Goal: Information Seeking & Learning: Learn about a topic

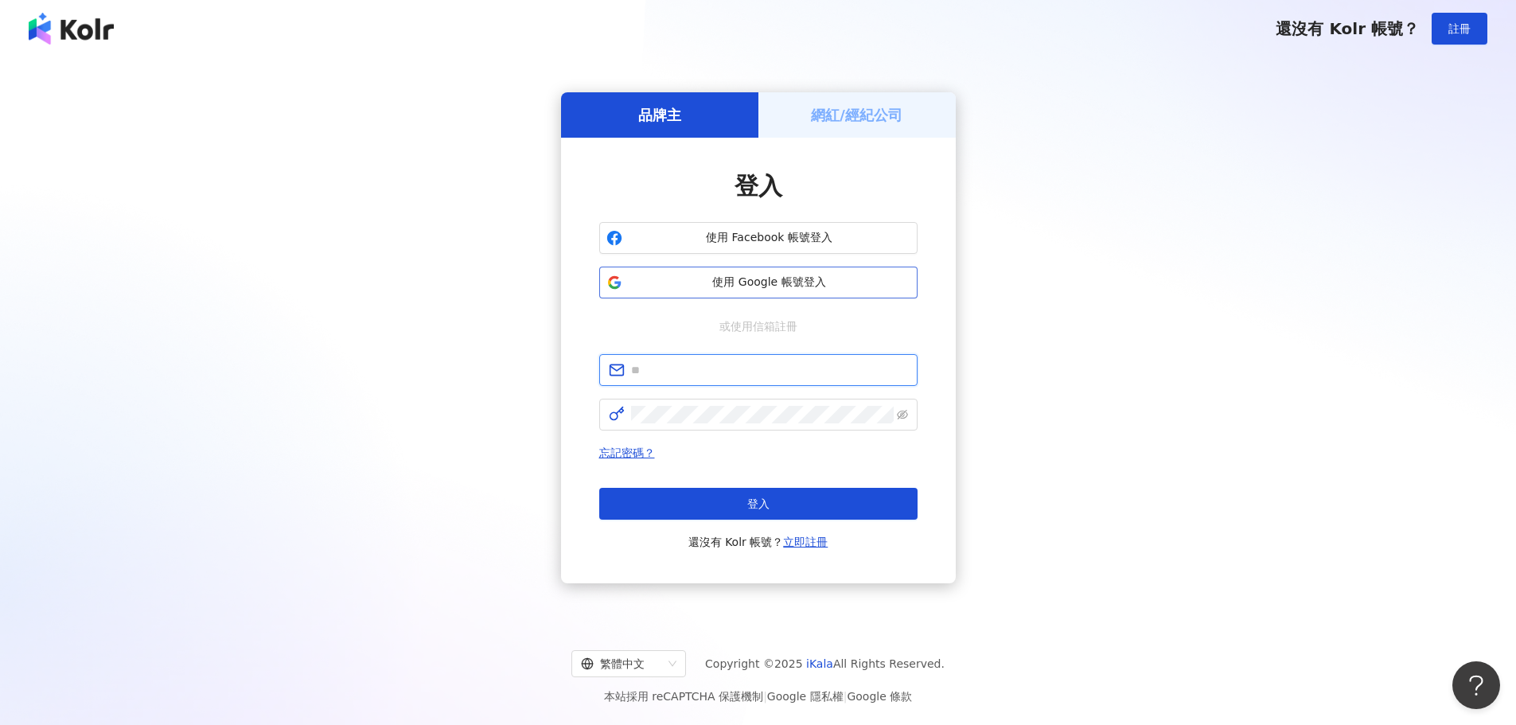
type input "**********"
click at [773, 275] on span "使用 Google 帳號登入" at bounding box center [770, 283] width 282 height 16
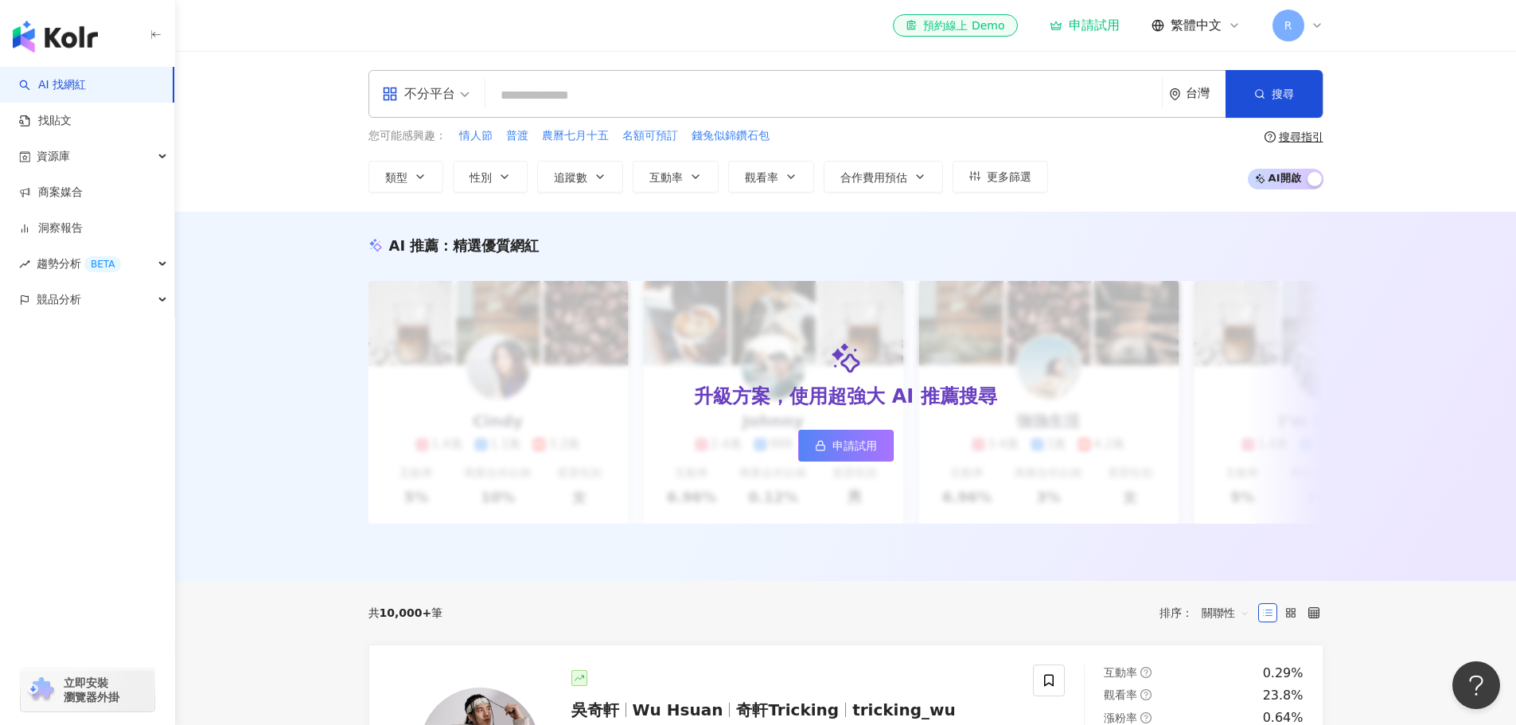
paste input "**********"
type input "**********"
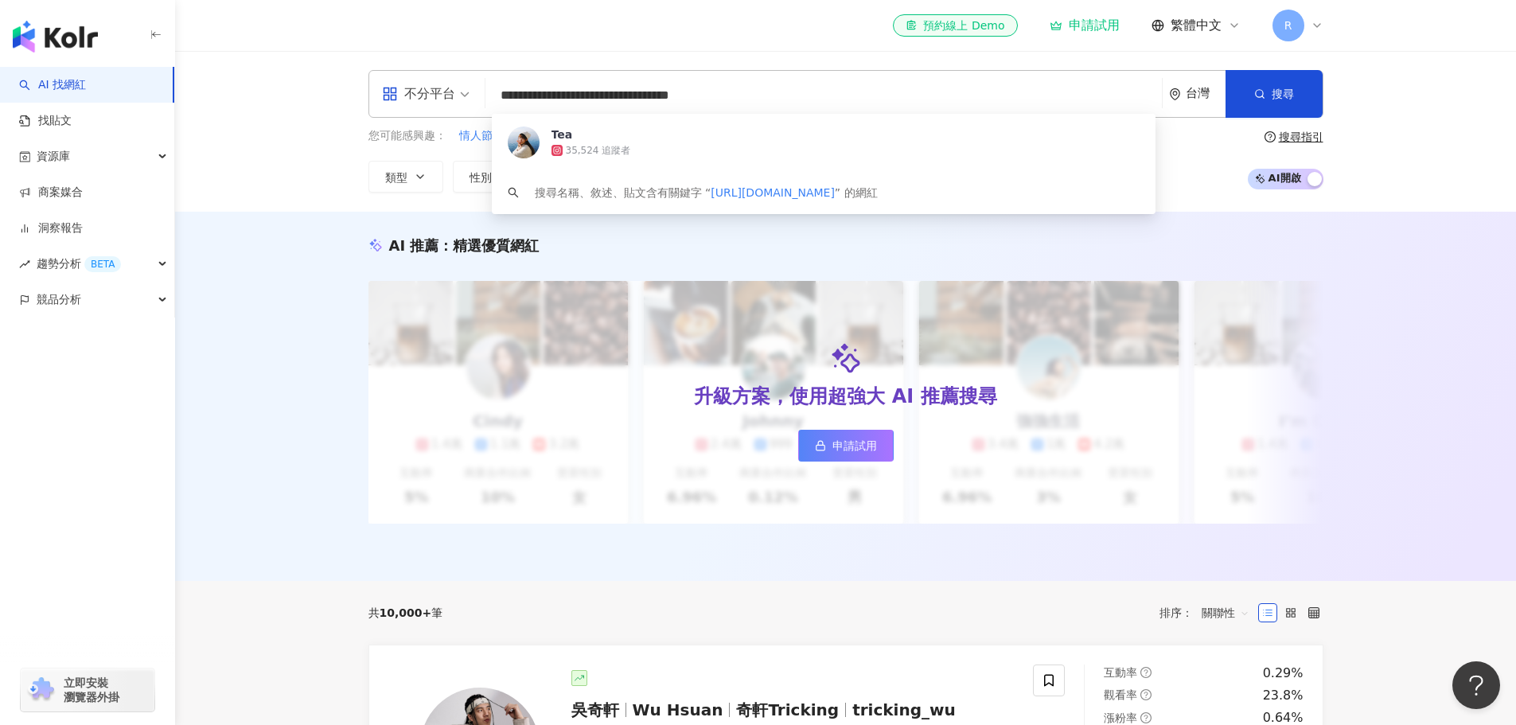
click at [679, 152] on div "35,524 追蹤者" at bounding box center [846, 150] width 588 height 16
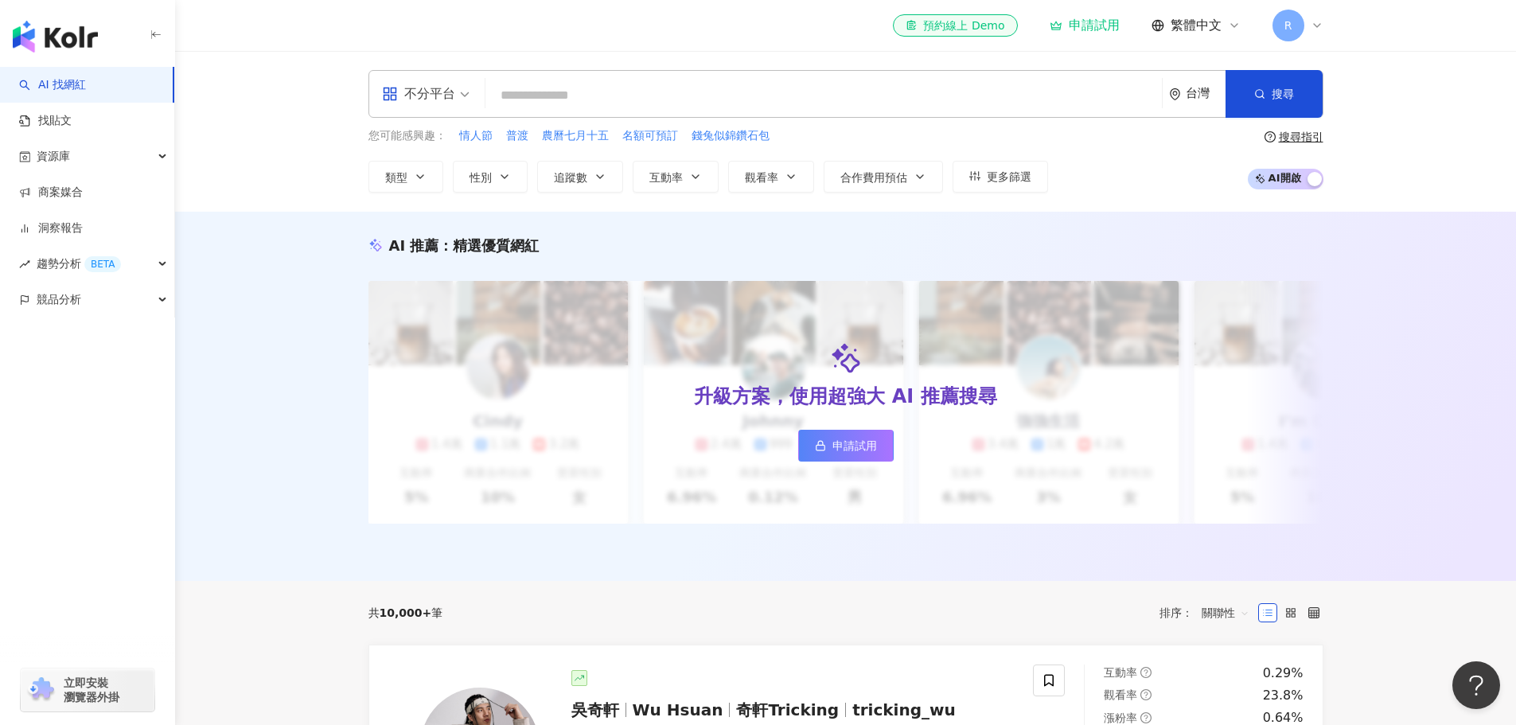
paste input "**********"
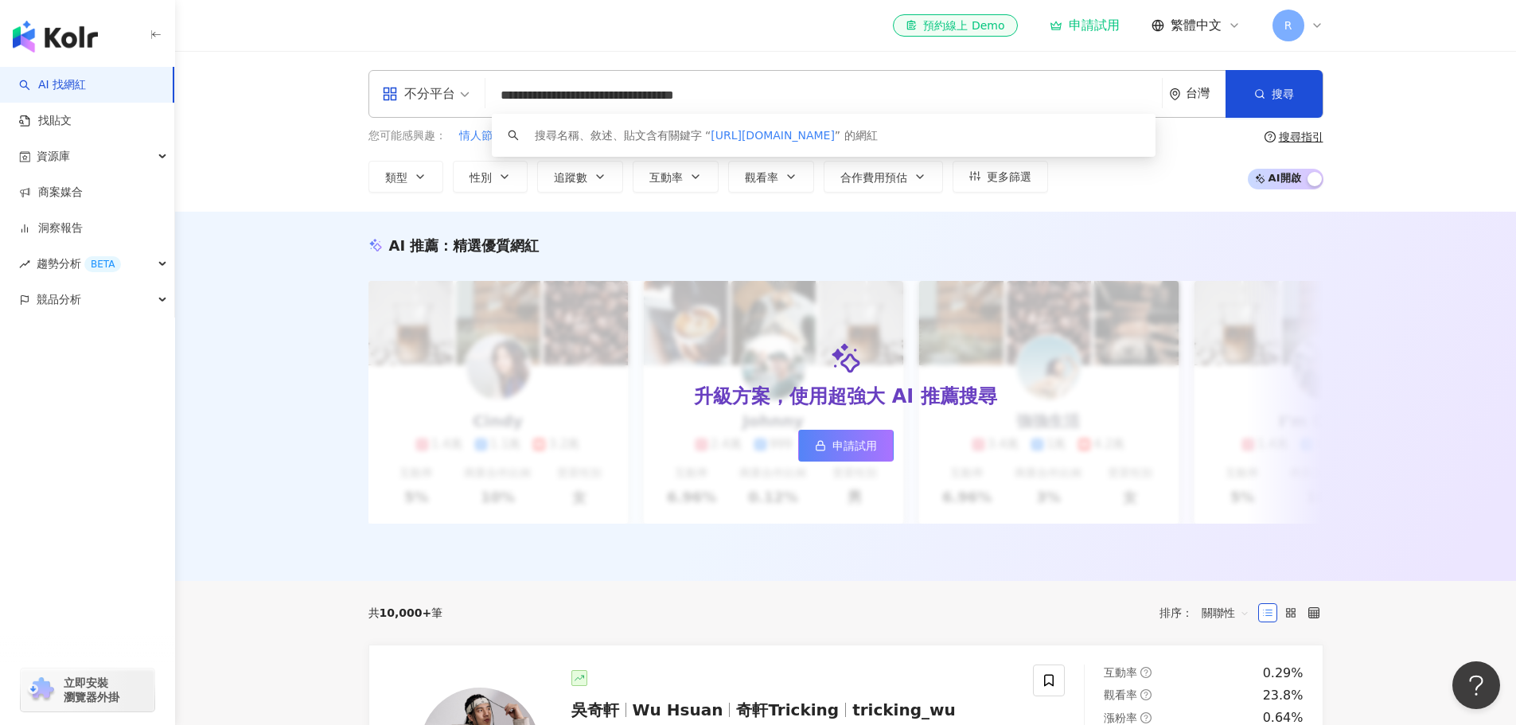
type input "**********"
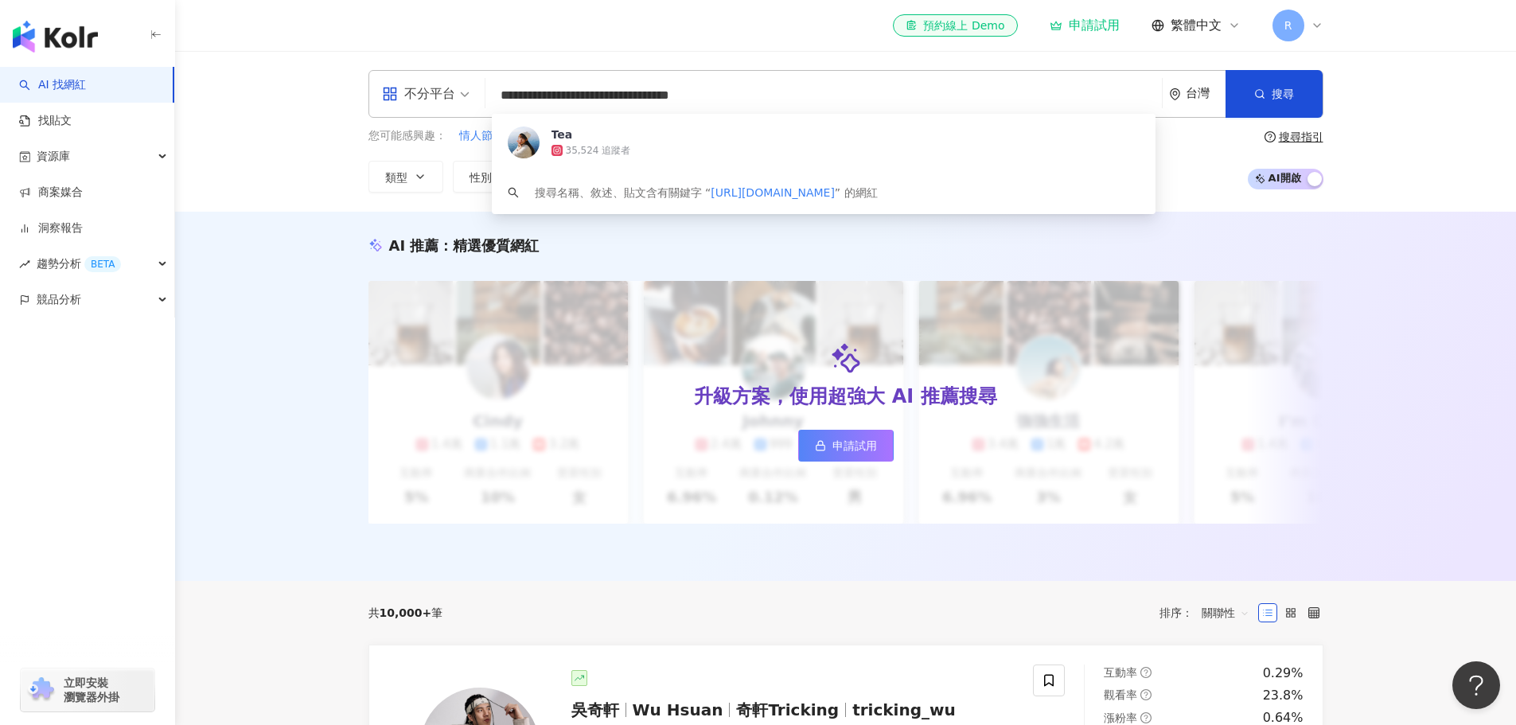
click at [805, 129] on span "Tea" at bounding box center [815, 135] width 527 height 16
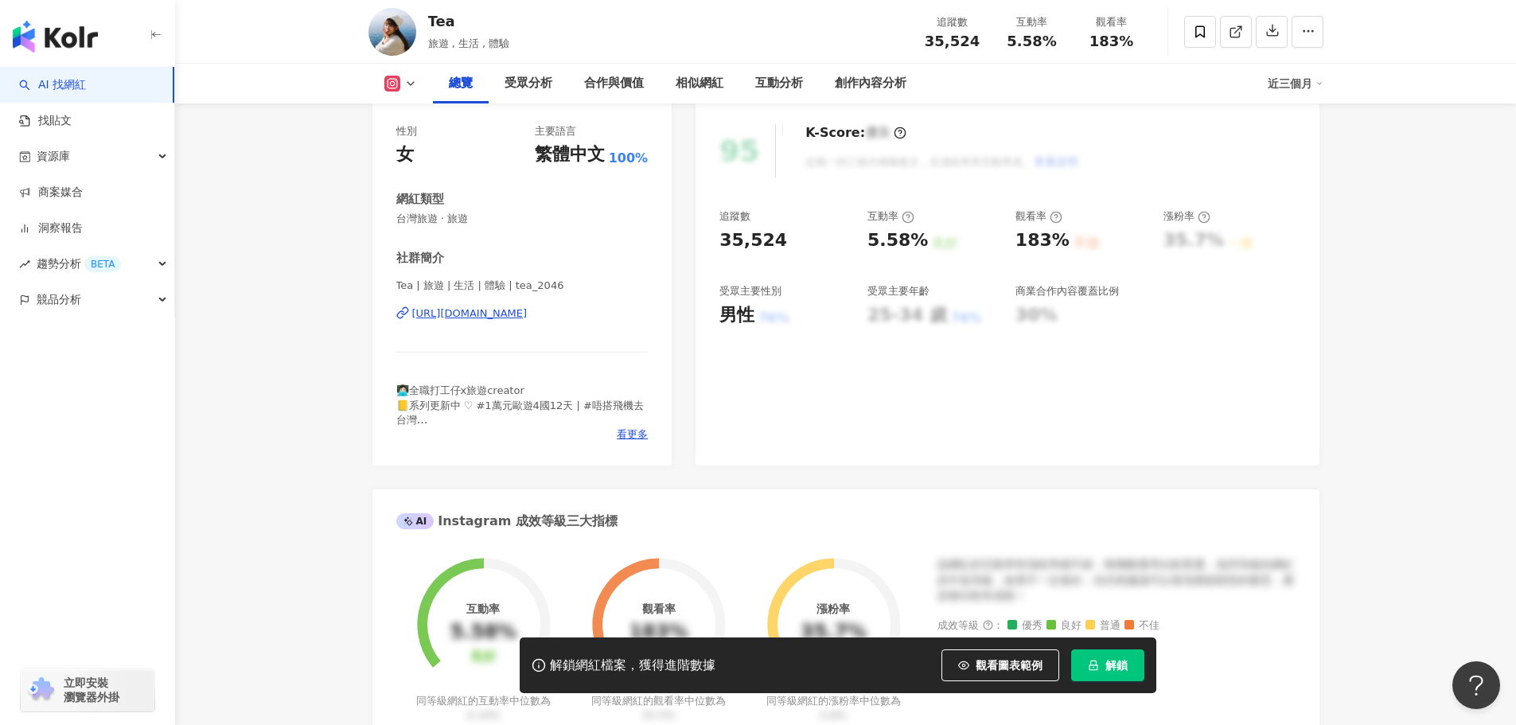
scroll to position [159, 0]
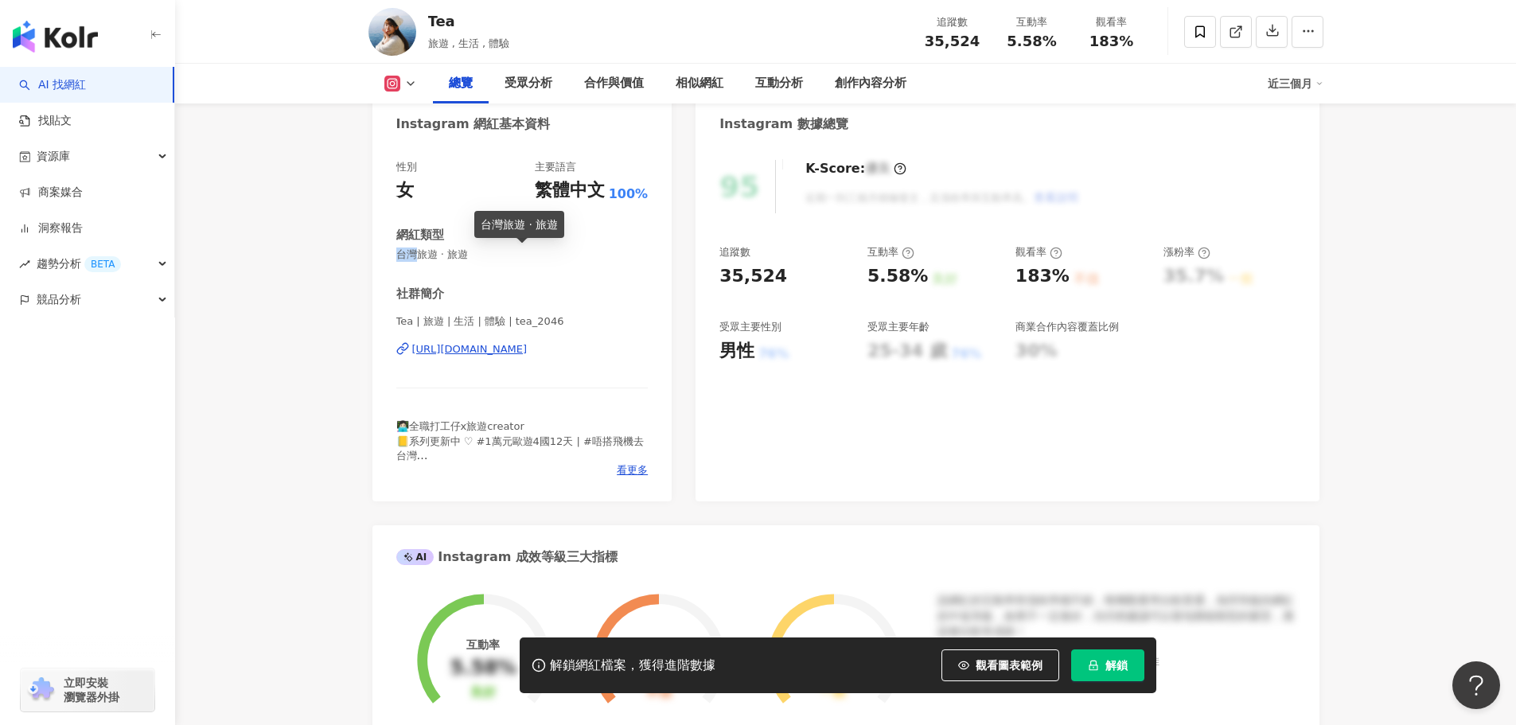
drag, startPoint x: 494, startPoint y: 245, endPoint x: 413, endPoint y: 254, distance: 80.9
click at [413, 254] on div "網紅類型 台灣旅遊 · 旅遊" at bounding box center [522, 244] width 252 height 35
click at [408, 255] on span "台灣旅遊 · 旅遊" at bounding box center [522, 255] width 252 height 14
drag, startPoint x: 399, startPoint y: 255, endPoint x: 472, endPoint y: 255, distance: 73.2
click at [472, 255] on span "台灣旅遊 · 旅遊" at bounding box center [522, 255] width 252 height 14
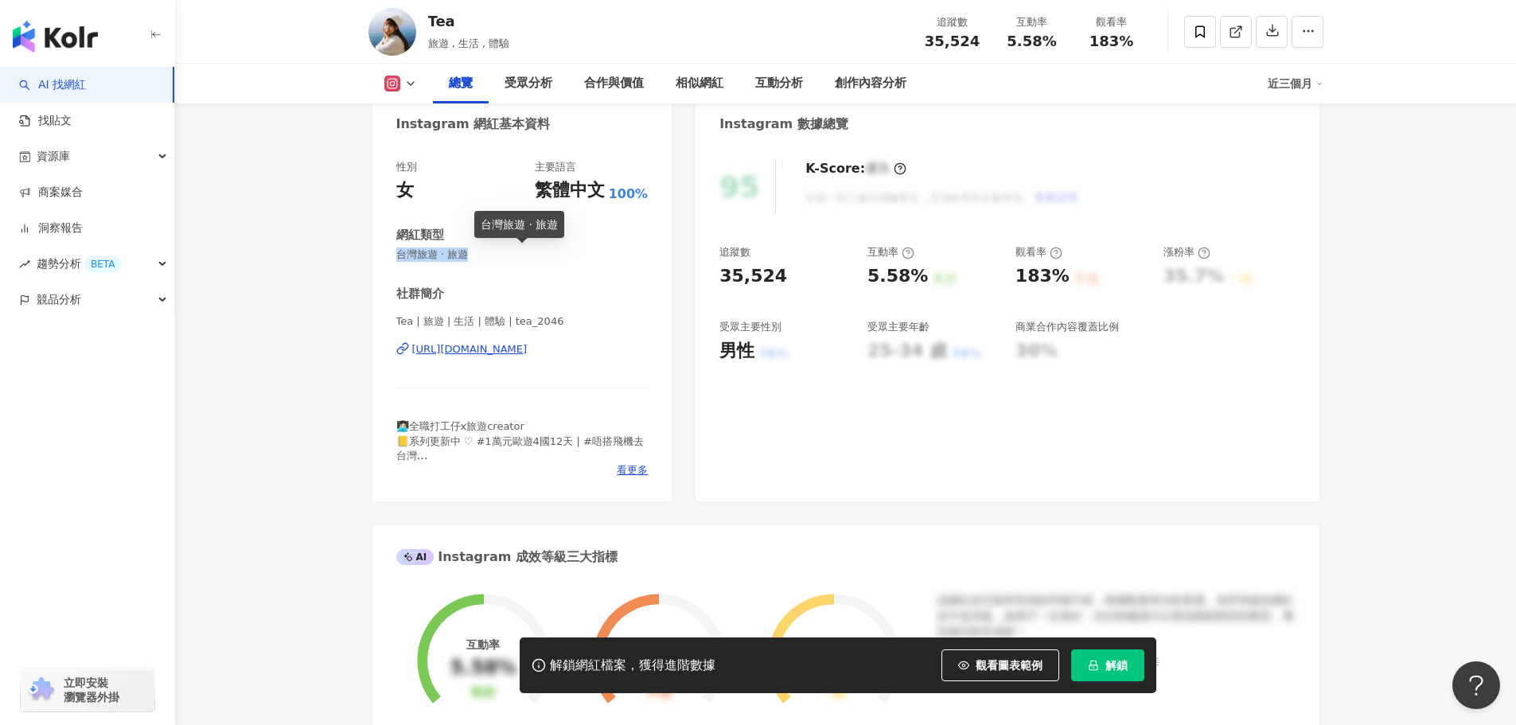
copy span "台灣旅遊 · 旅遊"
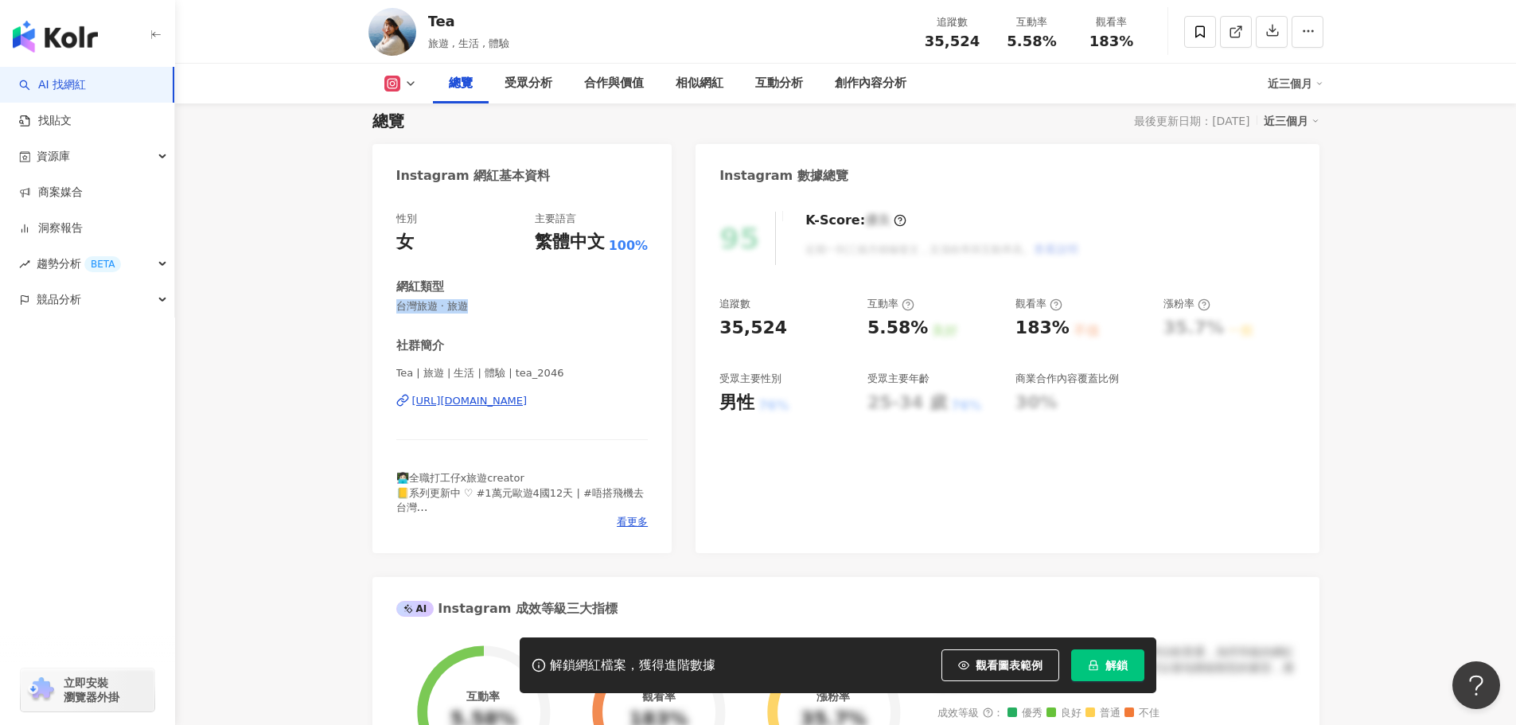
scroll to position [0, 0]
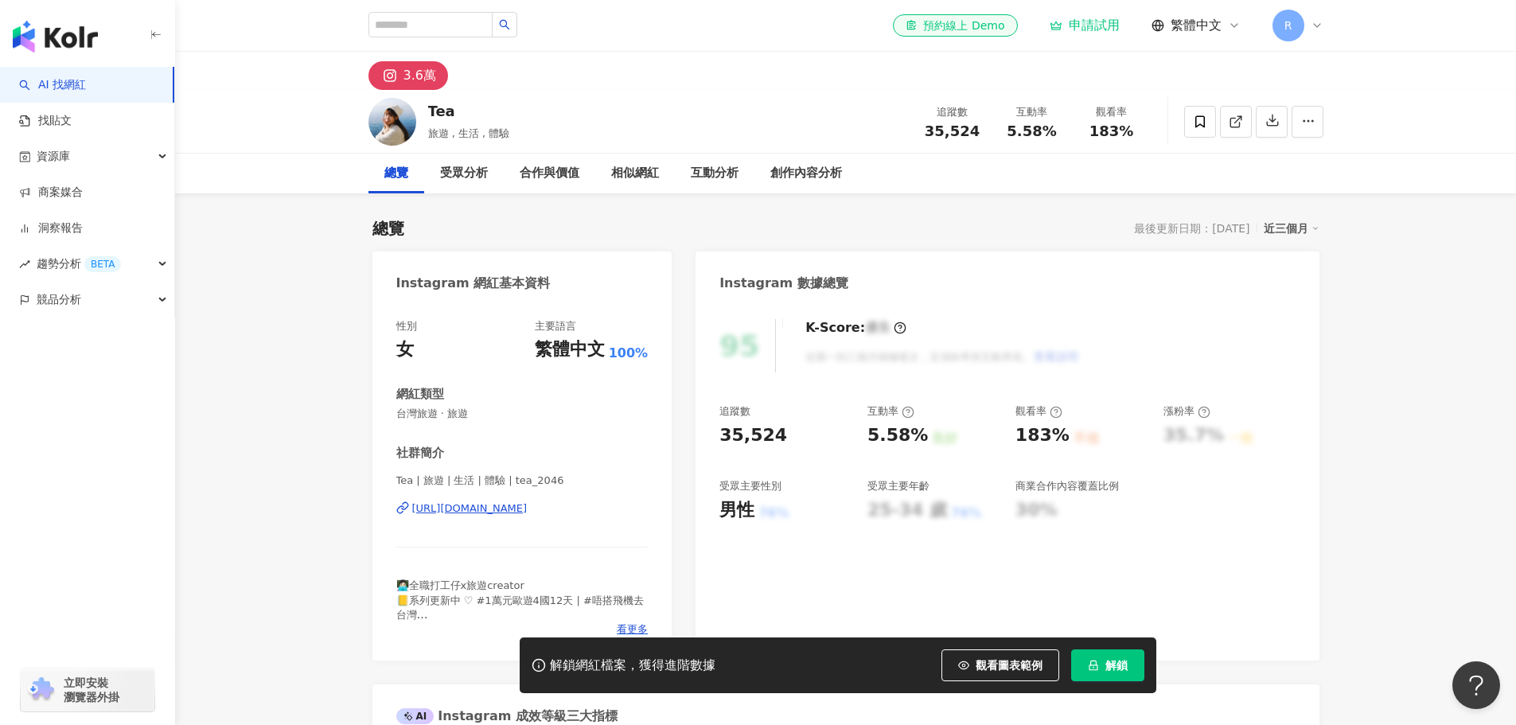
click at [482, 396] on div "網紅類型" at bounding box center [522, 394] width 252 height 17
drag, startPoint x: 536, startPoint y: 466, endPoint x: 572, endPoint y: 474, distance: 37.3
click at [572, 474] on div "社群簡介 Tea | 旅遊 | 生活 | 體驗 | tea_2046 https://www.instagram.com/tea_2046/ 👩🏻‍💻全職打工…" at bounding box center [522, 541] width 252 height 192
click at [572, 474] on span "Tea | 旅遊 | 生活 | 體驗 | tea_2046" at bounding box center [522, 481] width 252 height 14
click at [435, 15] on input "search" at bounding box center [431, 24] width 124 height 25
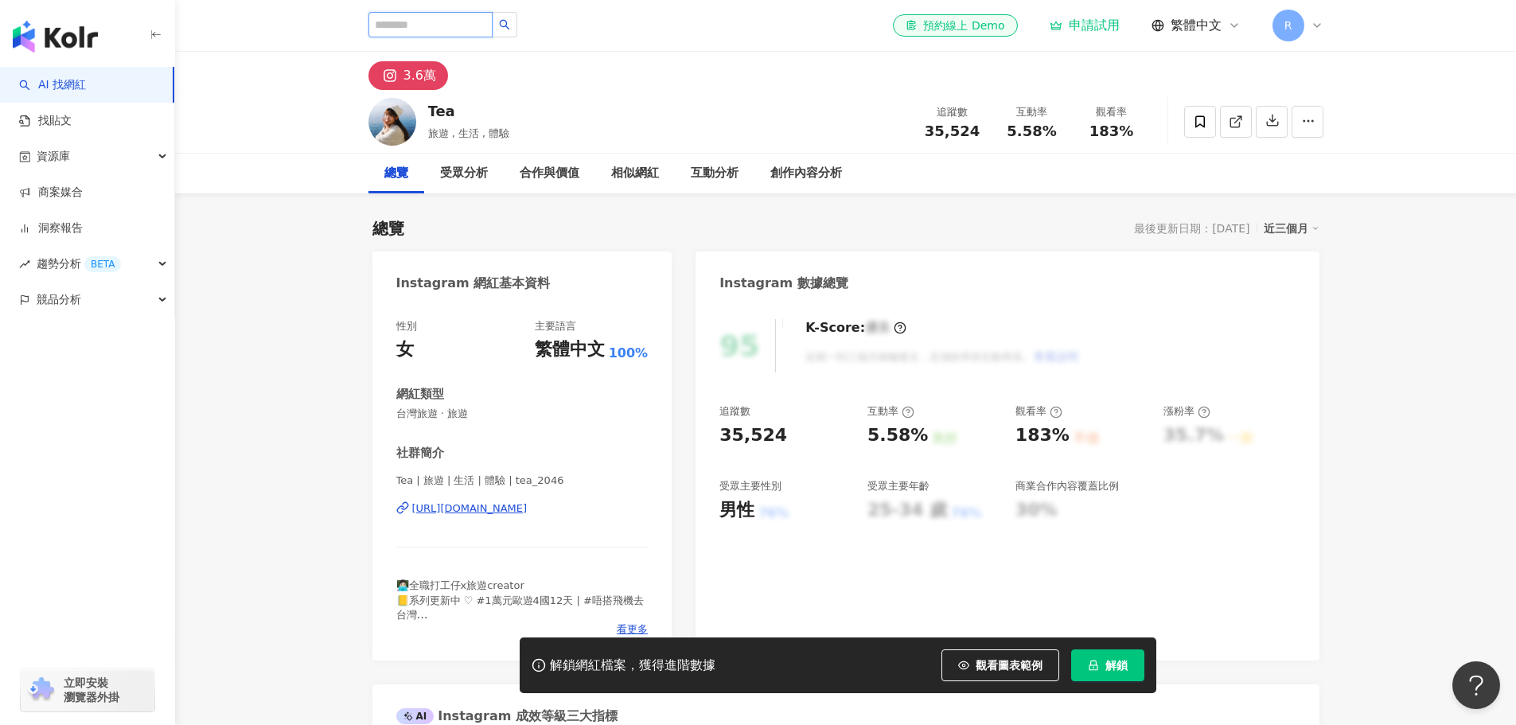
paste input "**********"
type input "**********"
click at [555, 41] on div "**********" at bounding box center [846, 25] width 955 height 51
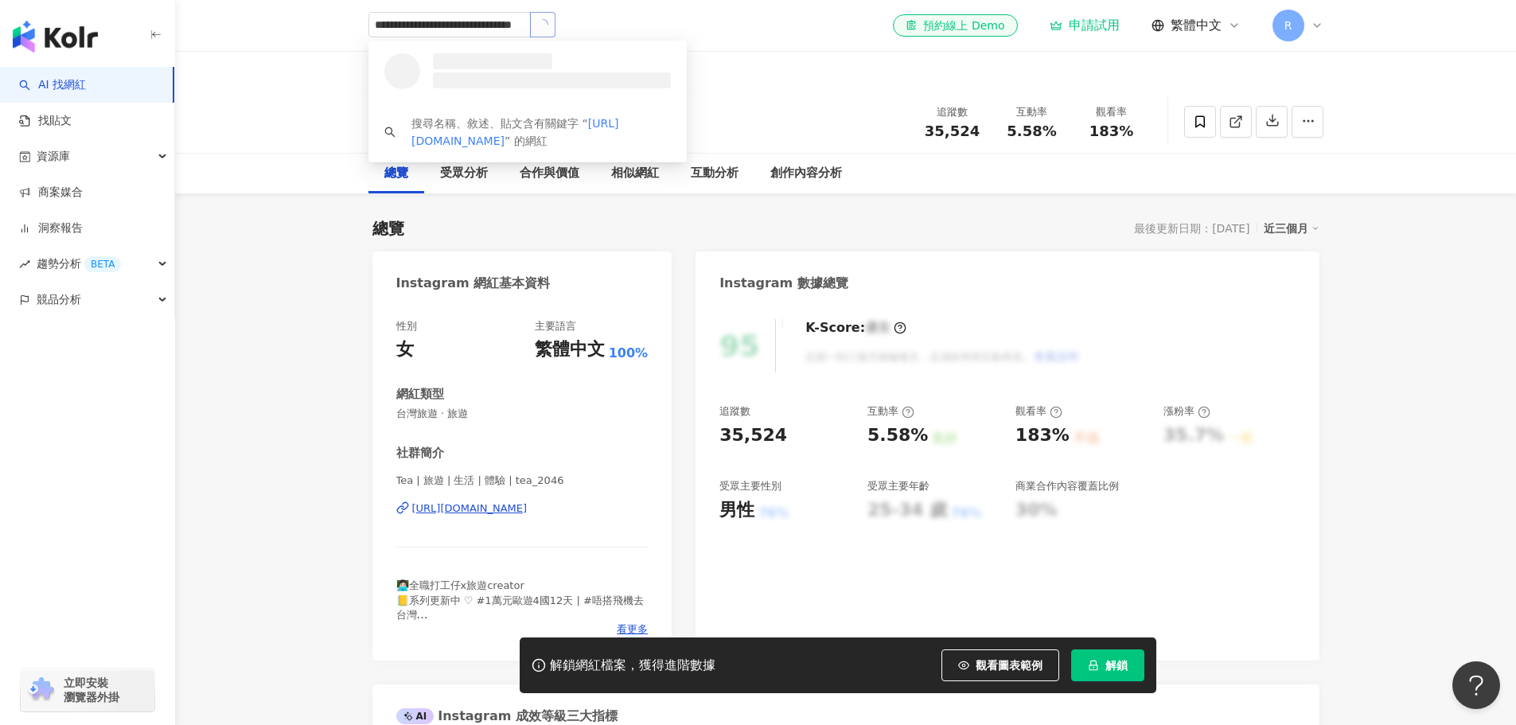
click at [550, 22] on button "button" at bounding box center [542, 24] width 25 height 25
click at [529, 71] on div "372,059 追蹤者" at bounding box center [521, 78] width 71 height 14
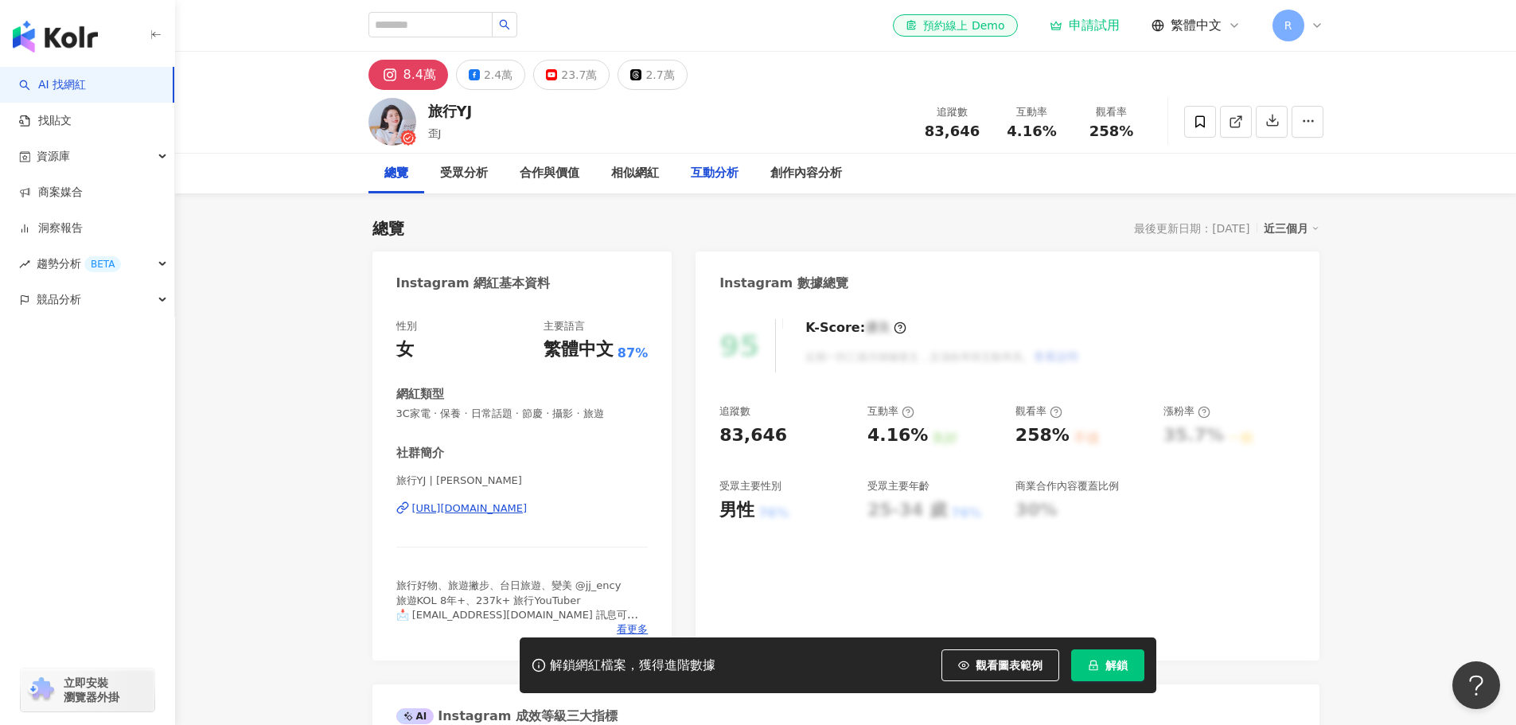
click at [687, 175] on div "互動分析" at bounding box center [715, 174] width 80 height 40
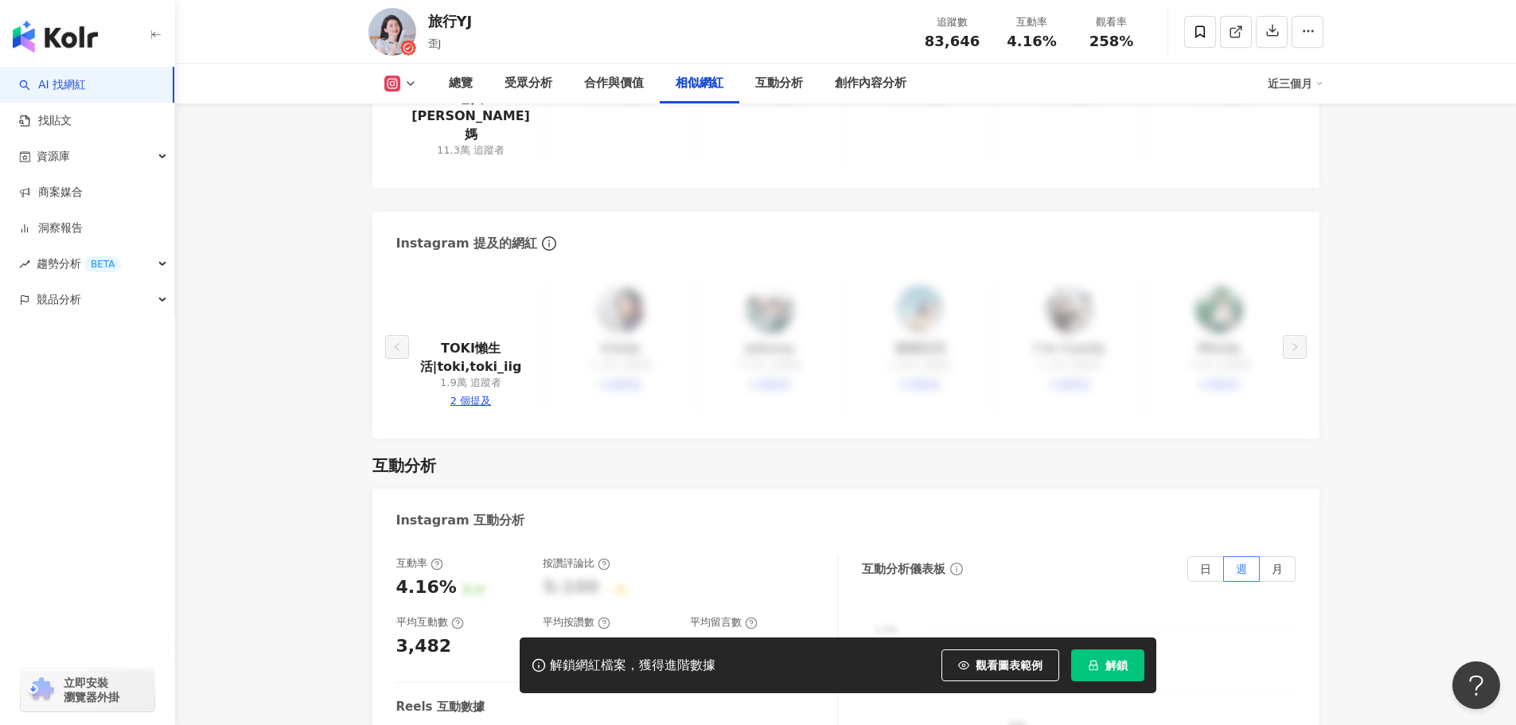
scroll to position [2941, 0]
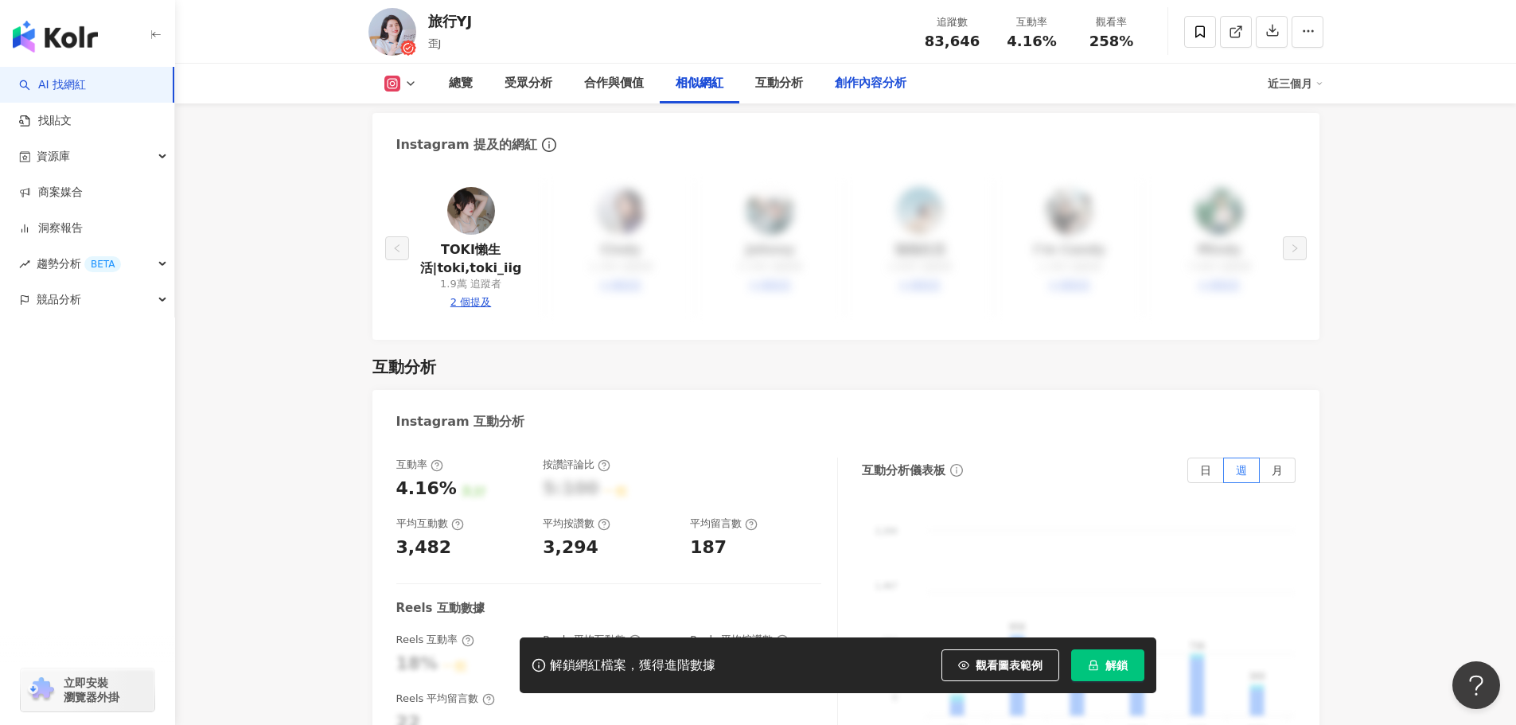
click at [862, 82] on div "創作內容分析" at bounding box center [871, 83] width 72 height 19
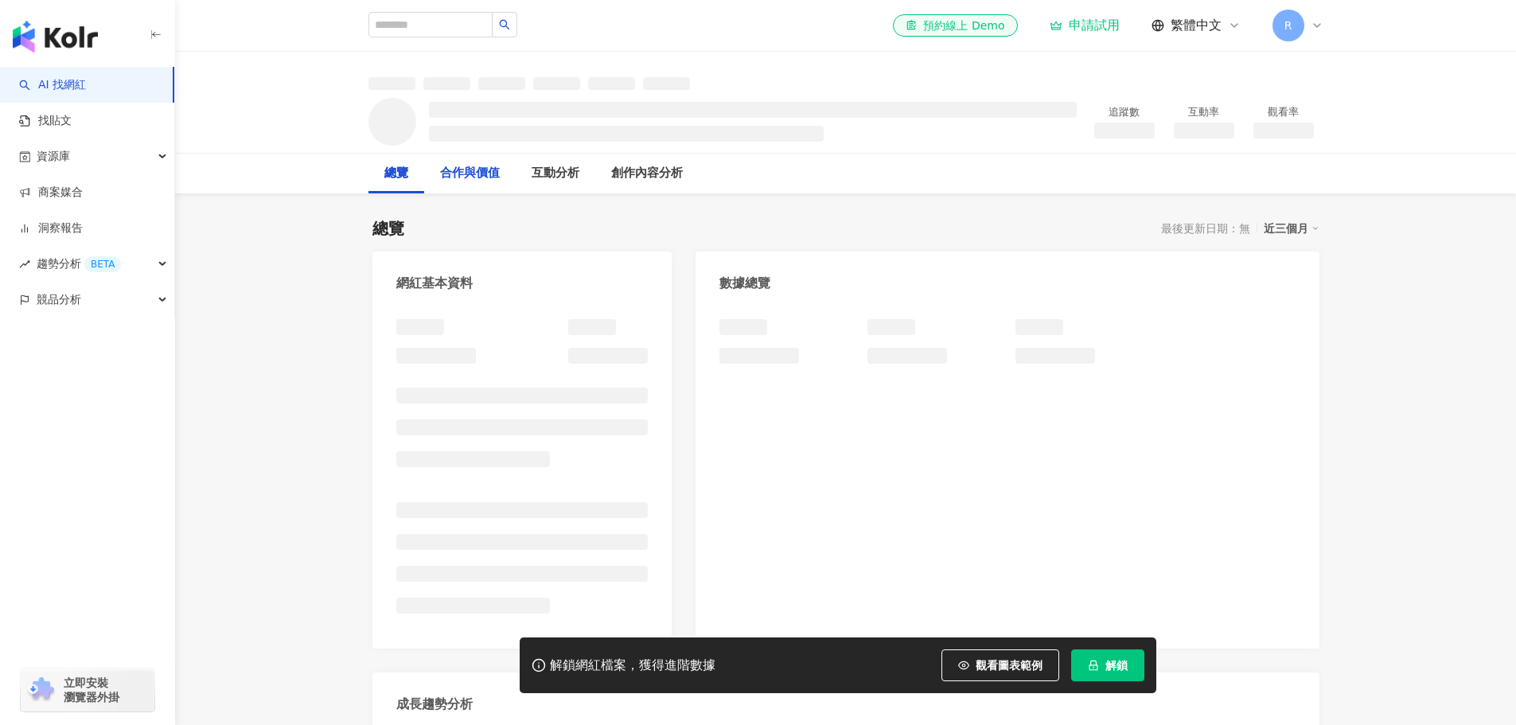
click at [500, 171] on div "合作與價值" at bounding box center [470, 173] width 60 height 19
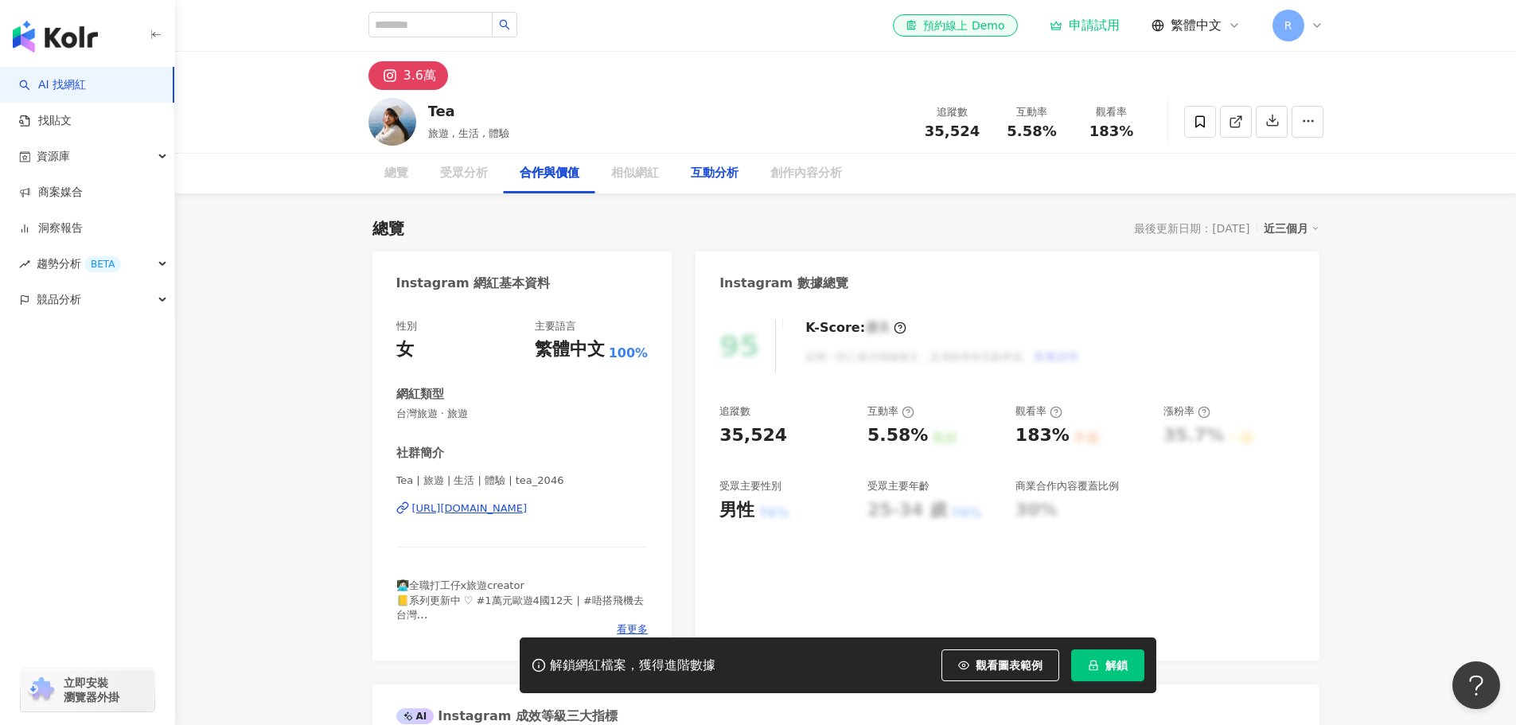
scroll to position [2156, 0]
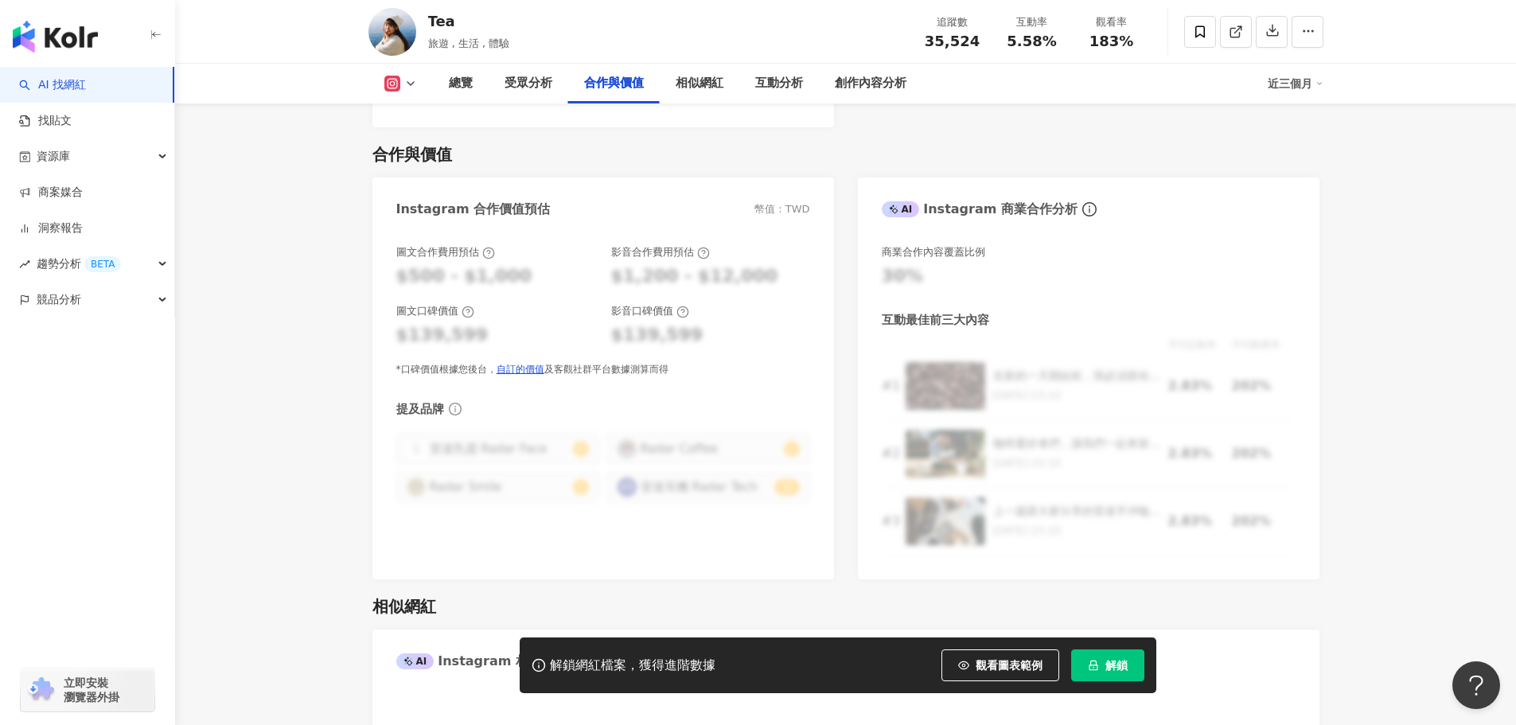
click at [703, 178] on div "Instagram 合作價值預估 幣值：TWD" at bounding box center [604, 204] width 462 height 52
click at [703, 86] on div "相似網紅" at bounding box center [700, 83] width 48 height 19
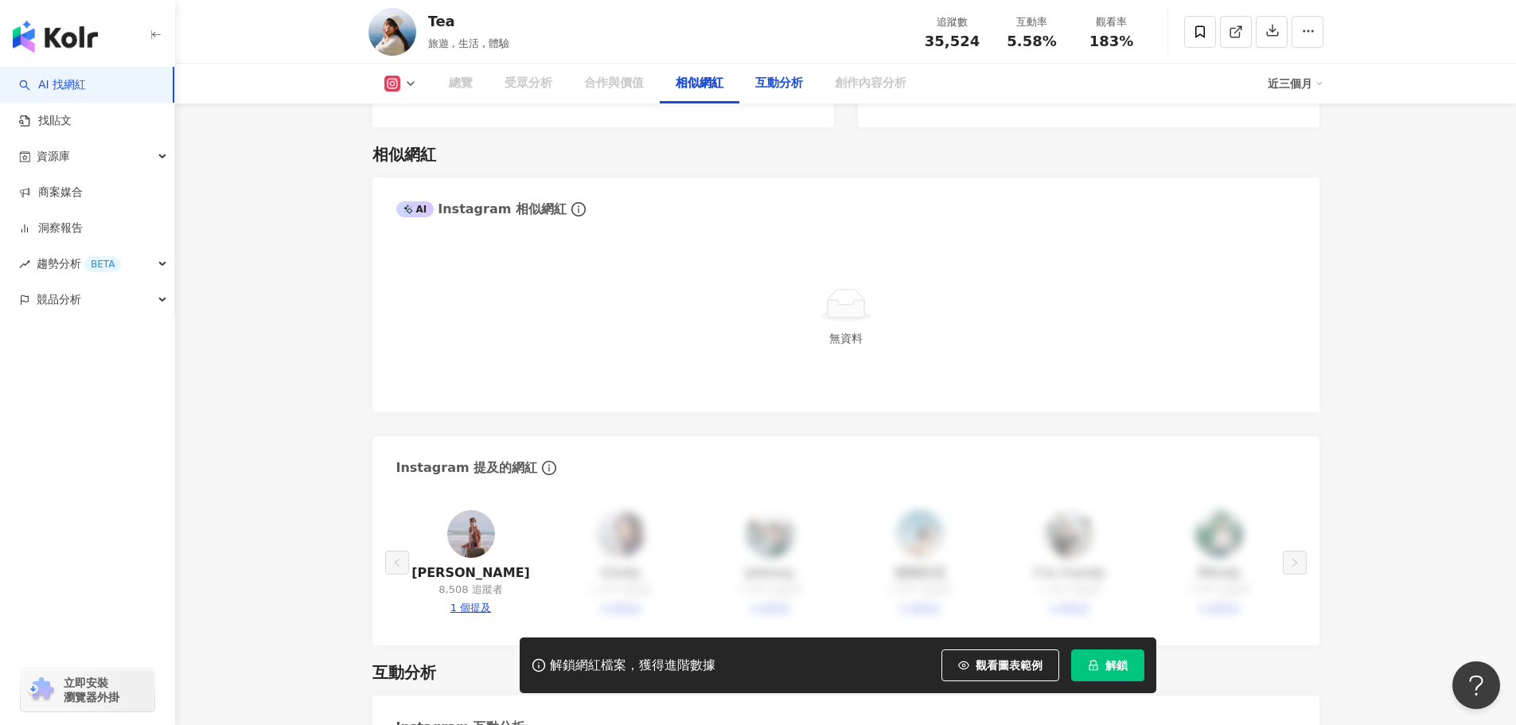
click at [770, 88] on div "互動分析" at bounding box center [779, 83] width 48 height 19
click at [780, 83] on div "互動分析" at bounding box center [779, 83] width 48 height 19
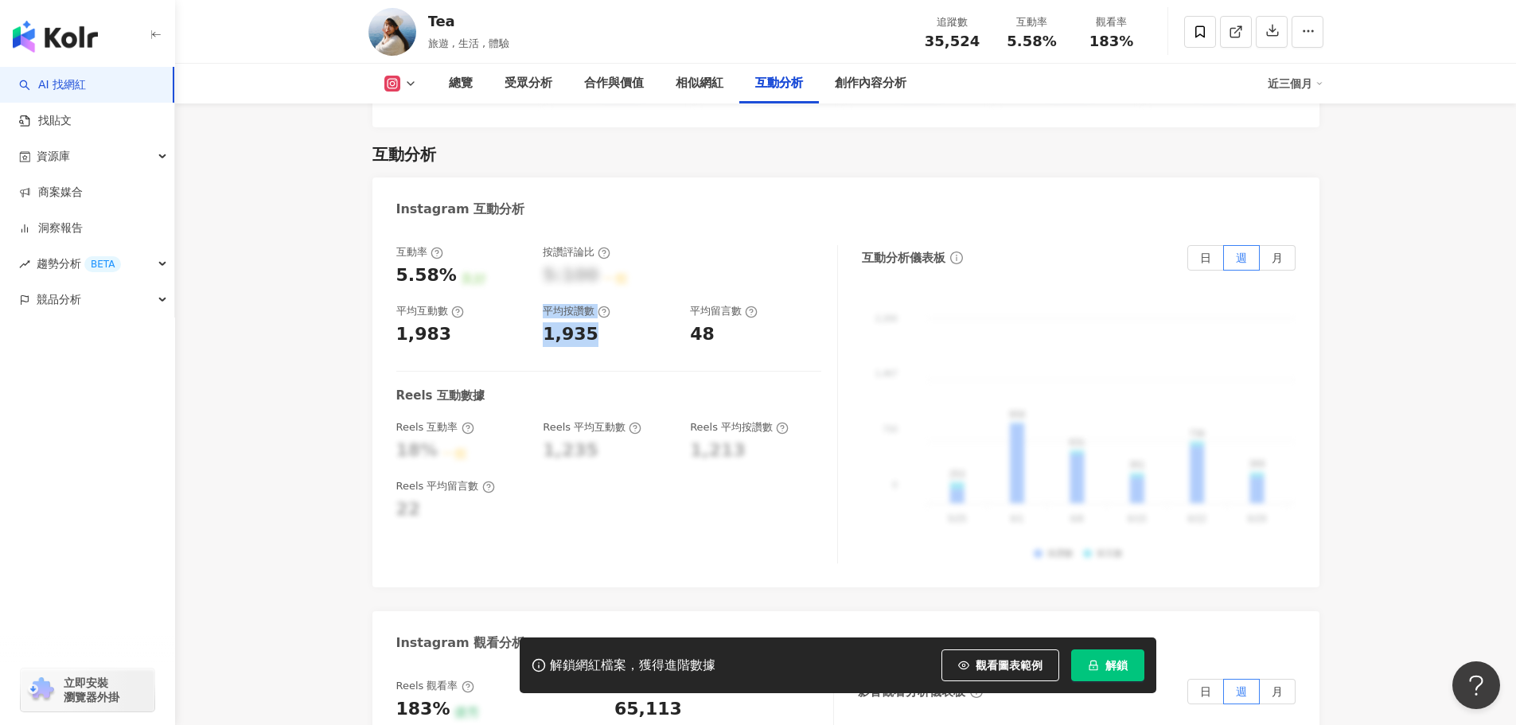
drag, startPoint x: 532, startPoint y: 312, endPoint x: 625, endPoint y: 313, distance: 93.1
click at [625, 313] on div "互動率 5.58% 良好 按讚評論比 5:100 一般 平均互動數 1,983 平均按讚數 1,935 平均留言數 48" at bounding box center [608, 296] width 425 height 102
click at [625, 322] on div "1,935" at bounding box center [608, 334] width 131 height 25
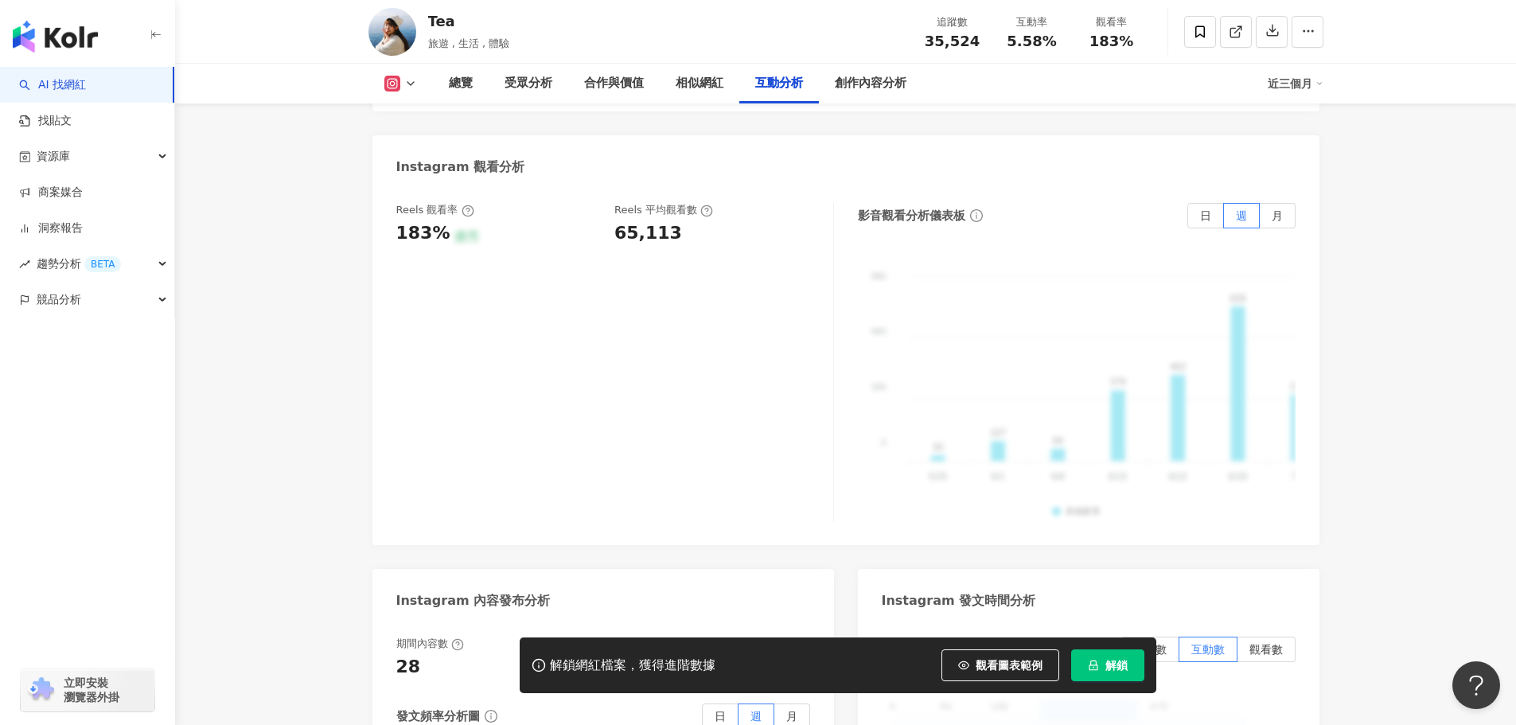
scroll to position [3604, 0]
drag, startPoint x: 614, startPoint y: 211, endPoint x: 696, endPoint y: 205, distance: 82.2
click at [696, 205] on div "Reels 觀看率 183% 優秀 Reels 平均觀看數 65,113" at bounding box center [606, 222] width 421 height 43
click at [841, 134] on div "Instagram 觀看分析" at bounding box center [846, 160] width 947 height 52
click at [856, 89] on div "創作內容分析" at bounding box center [871, 83] width 72 height 19
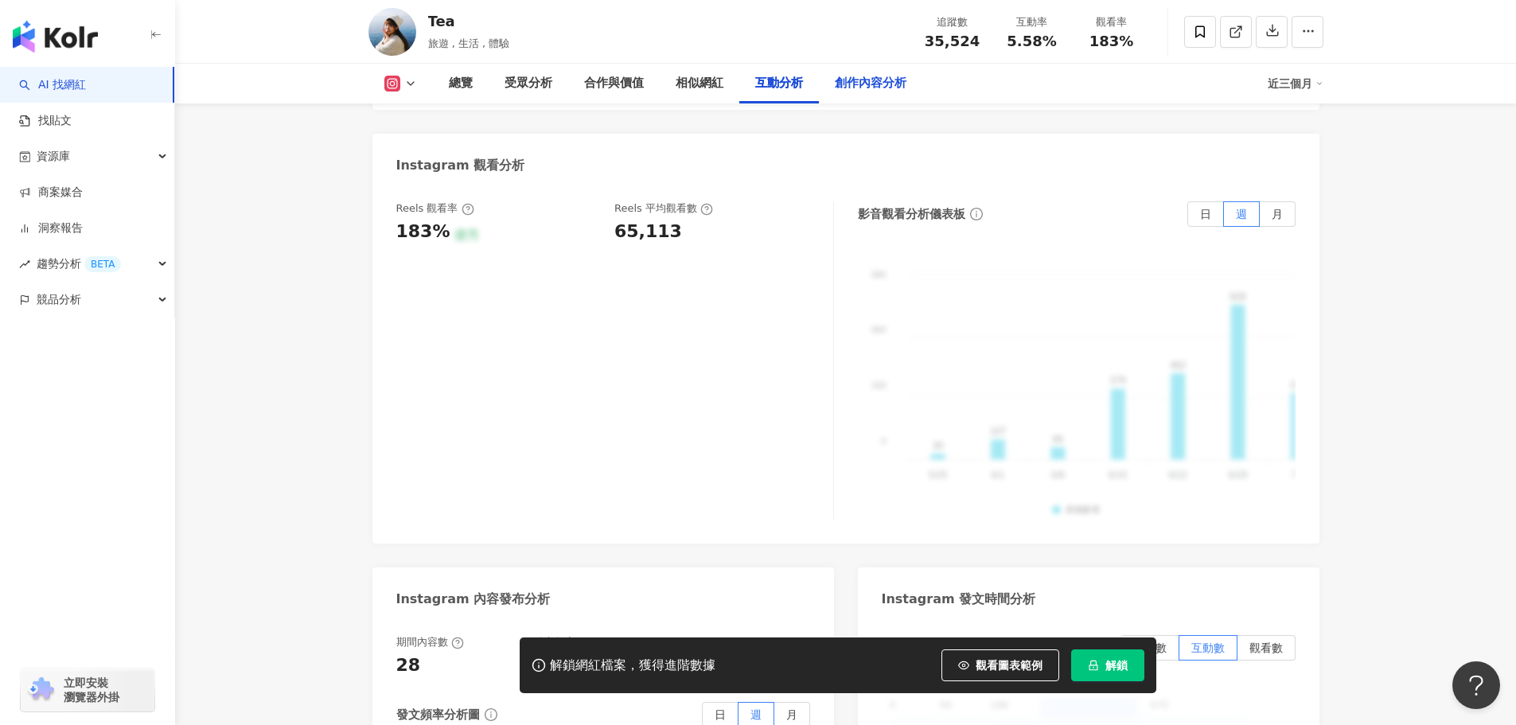
scroll to position [4533, 0]
